Goal: Task Accomplishment & Management: Manage account settings

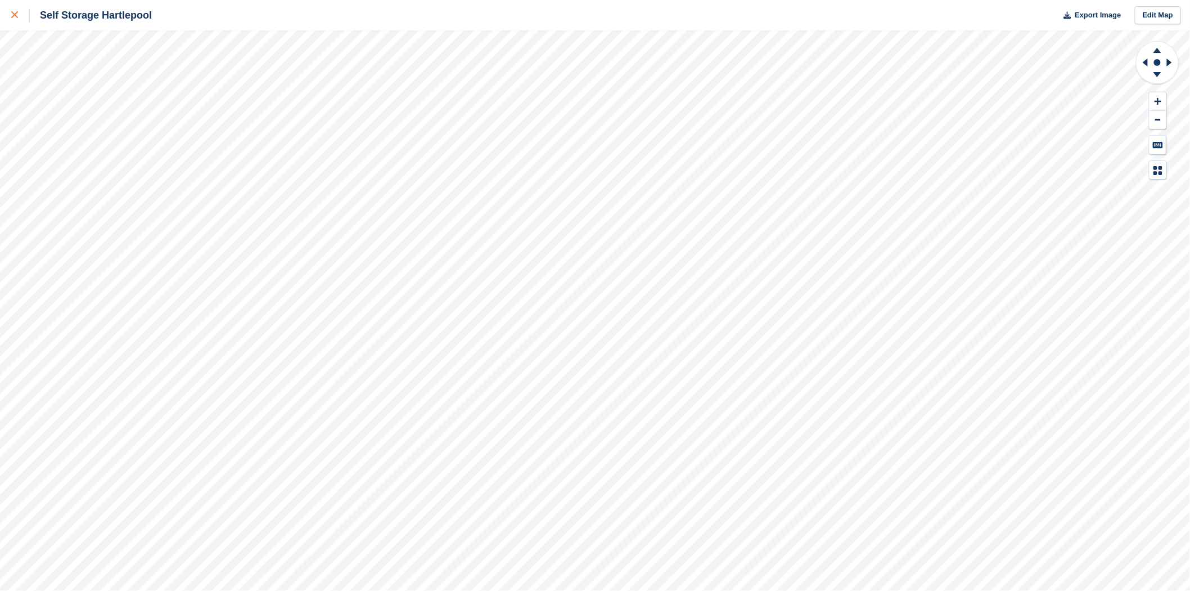
click at [14, 8] on div at bounding box center [20, 15] width 19 height 14
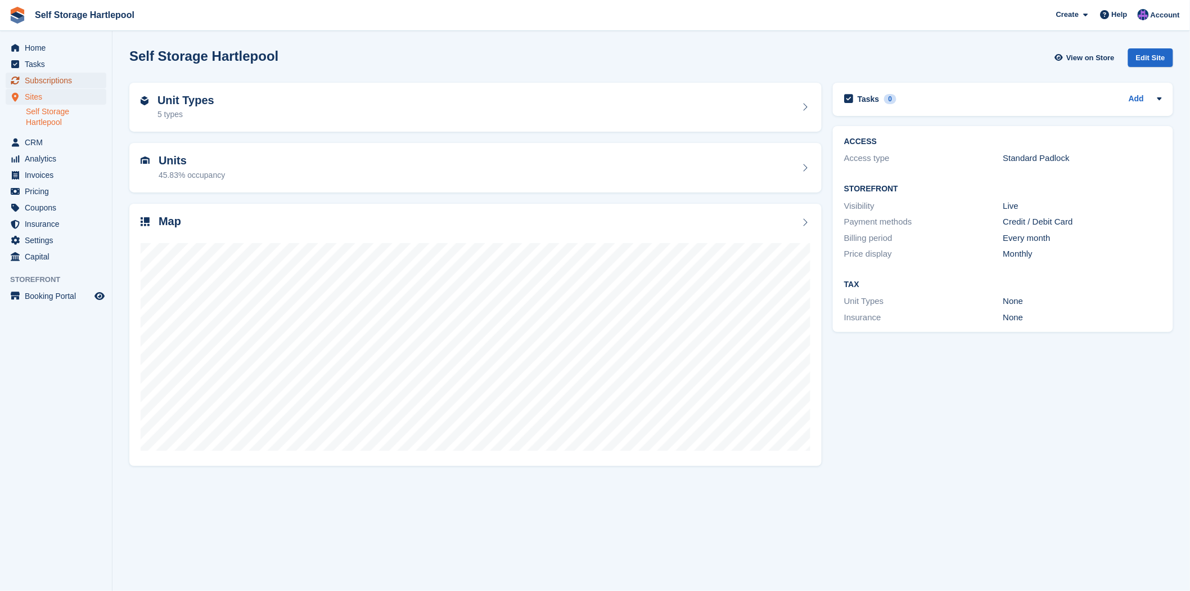
drag, startPoint x: 51, startPoint y: 78, endPoint x: 115, endPoint y: 95, distance: 66.9
click at [51, 78] on span "Subscriptions" at bounding box center [59, 81] width 68 height 16
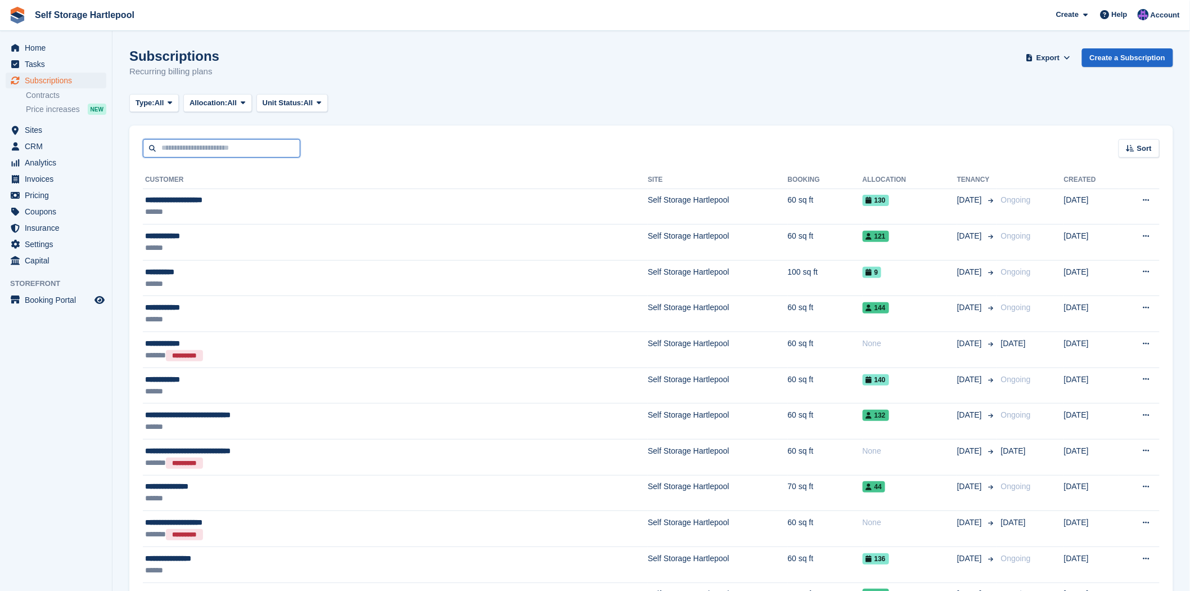
click at [199, 154] on input "text" at bounding box center [222, 148] width 158 height 19
type input "********"
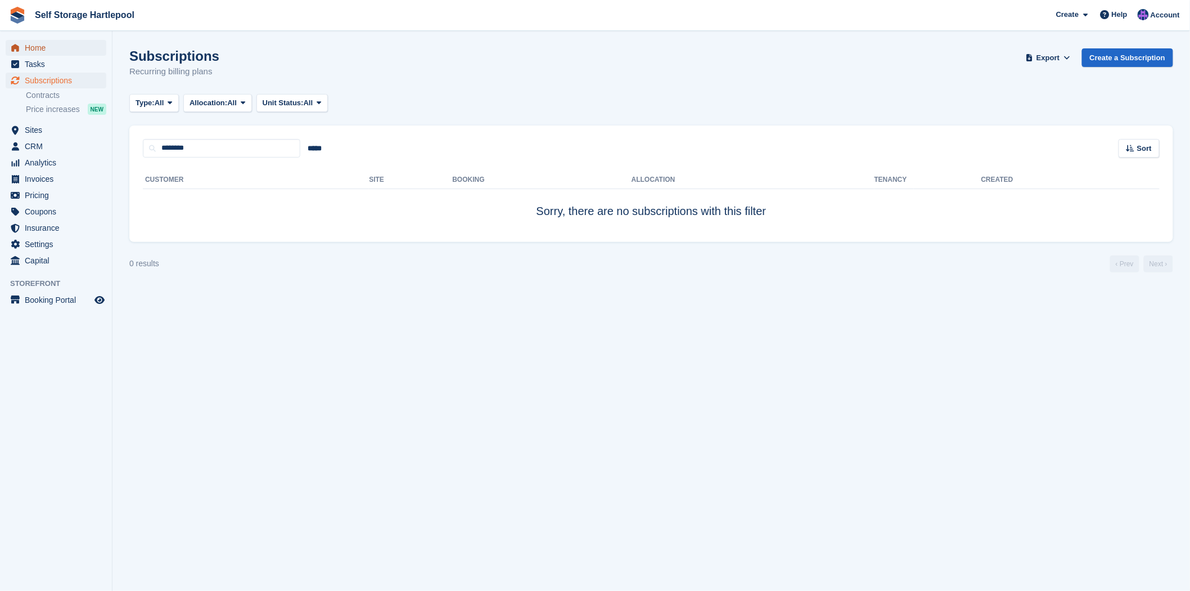
click at [46, 52] on span "Home" at bounding box center [59, 48] width 68 height 16
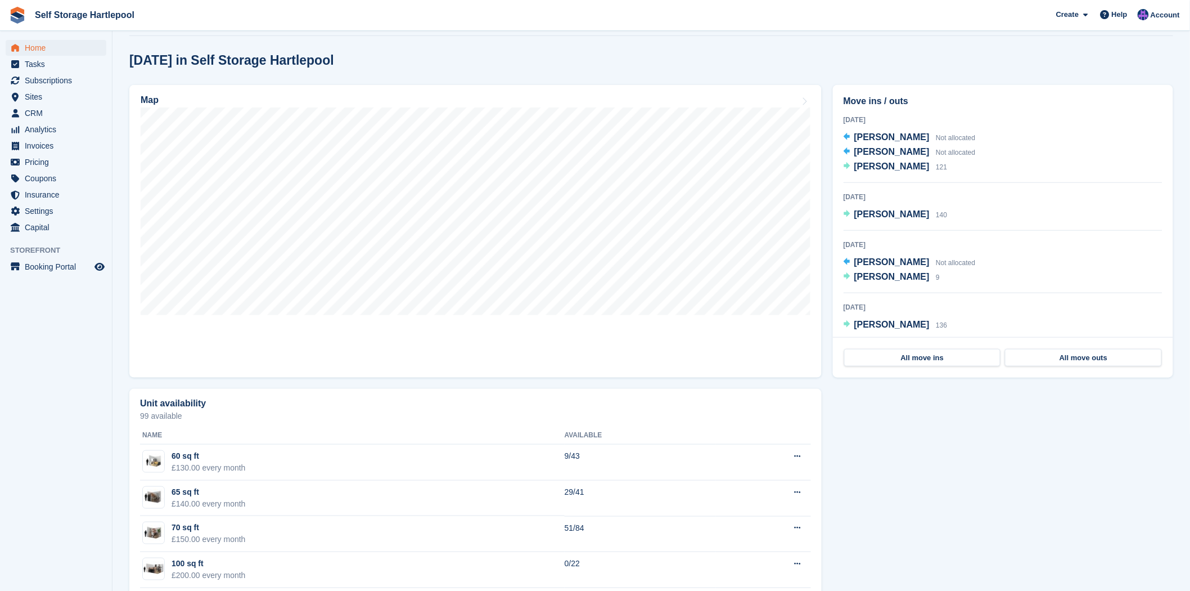
scroll to position [312, 0]
